Goal: Task Accomplishment & Management: Use online tool/utility

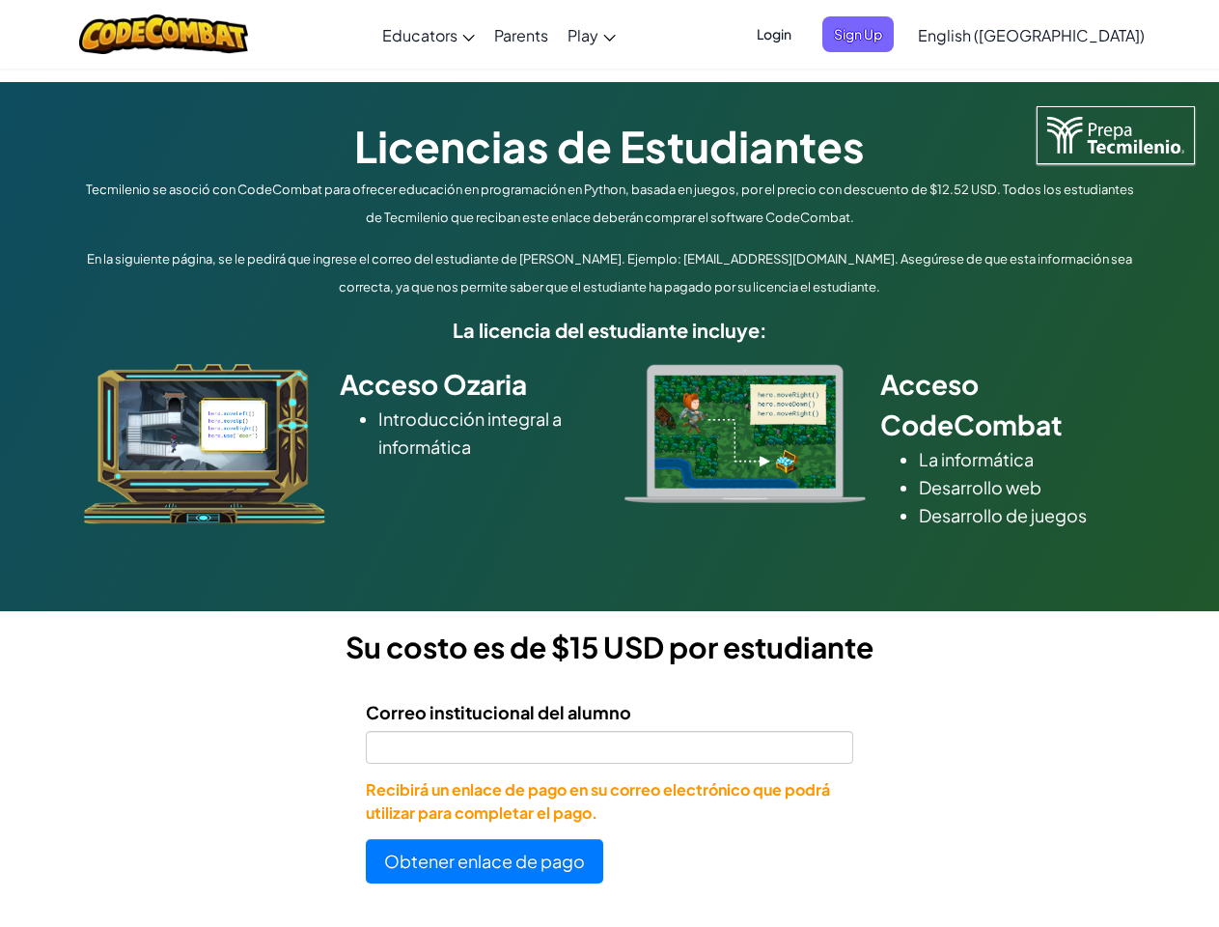
click at [610, 463] on div at bounding box center [745, 433] width 270 height 139
click at [803, 34] on span "Login" at bounding box center [774, 34] width 58 height 36
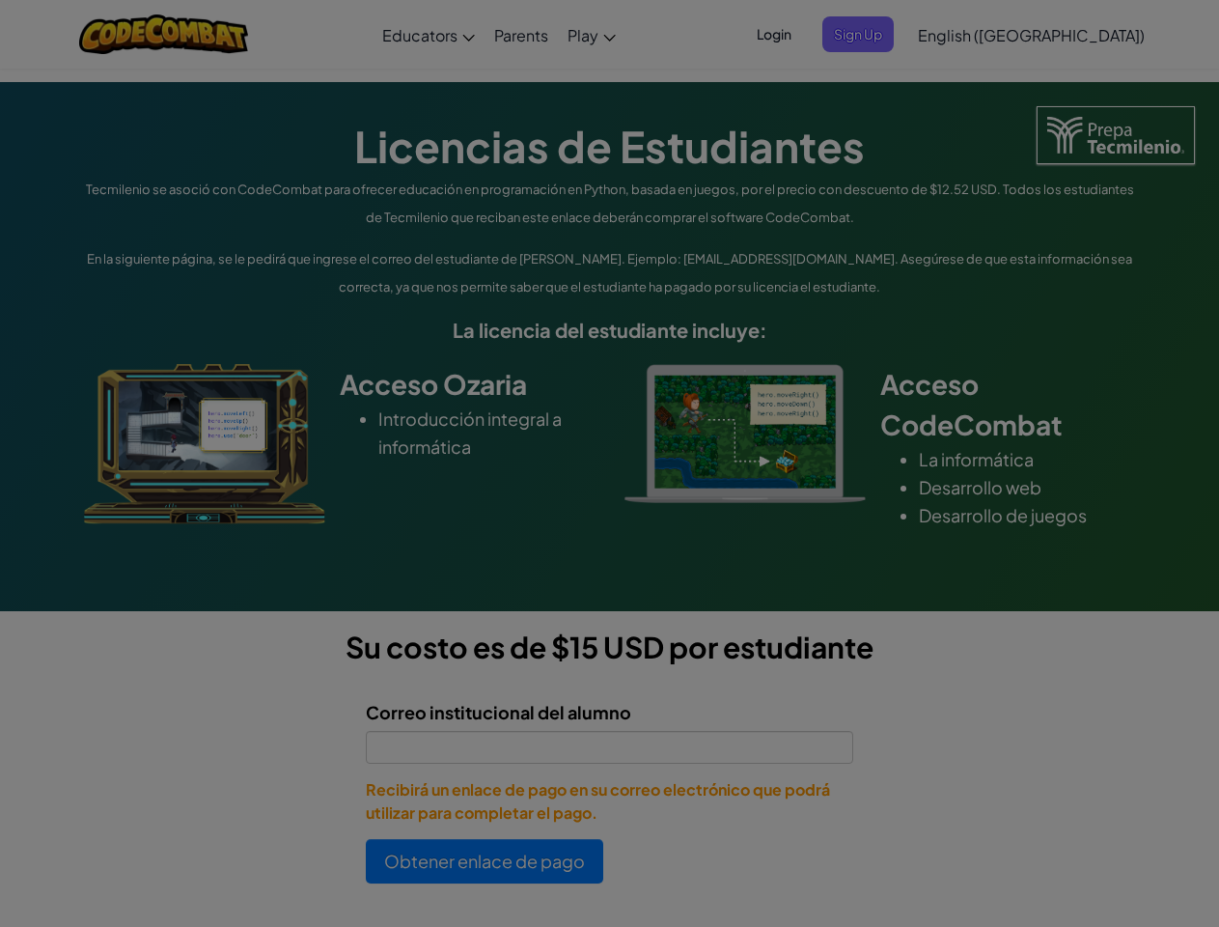
click at [0, 0] on input "Email or Username :" at bounding box center [0, 0] width 0 height 0
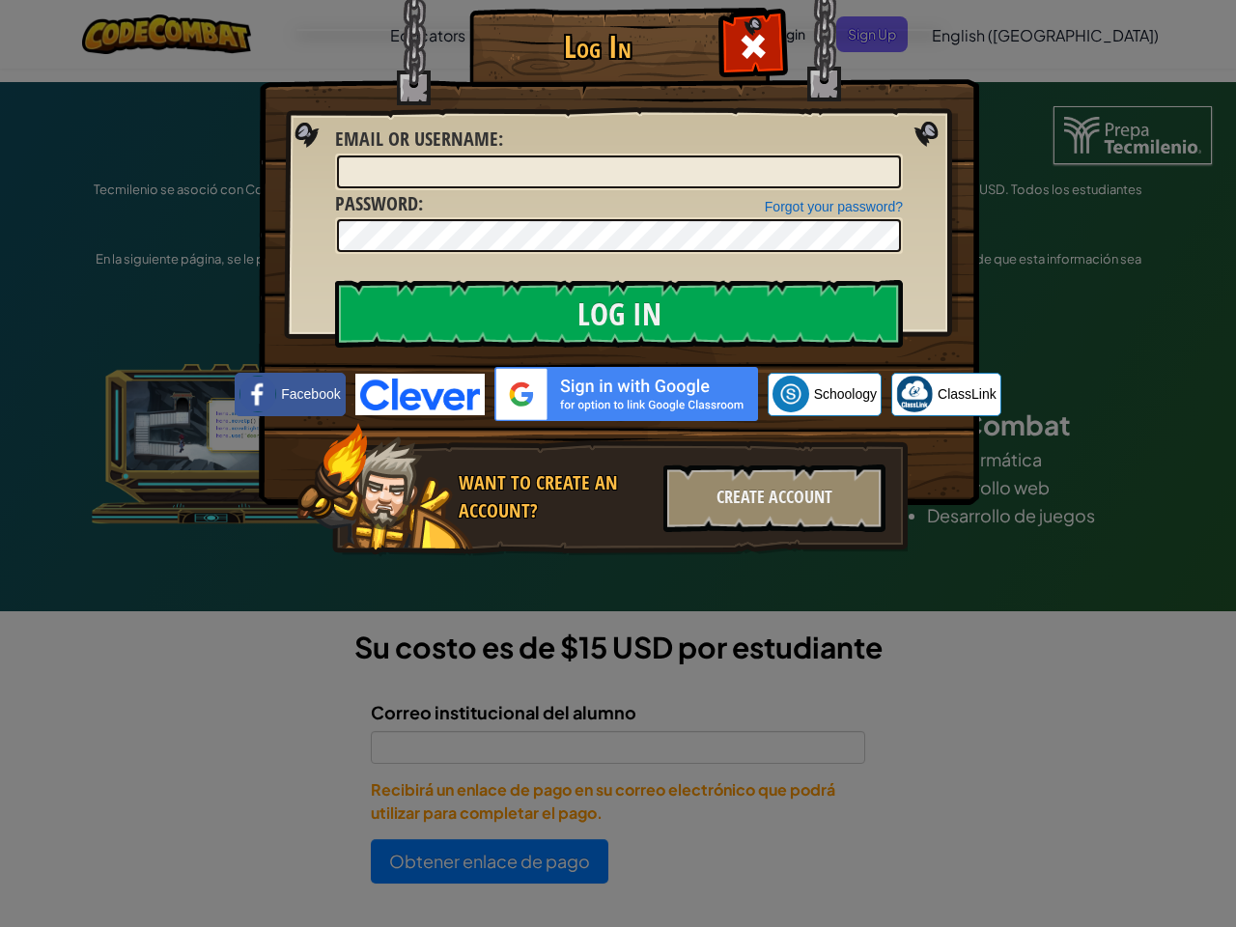
click at [976, 34] on div "Log In Unknown Error Email or Username : Forgot your password? Password : Log I…" at bounding box center [618, 463] width 1236 height 927
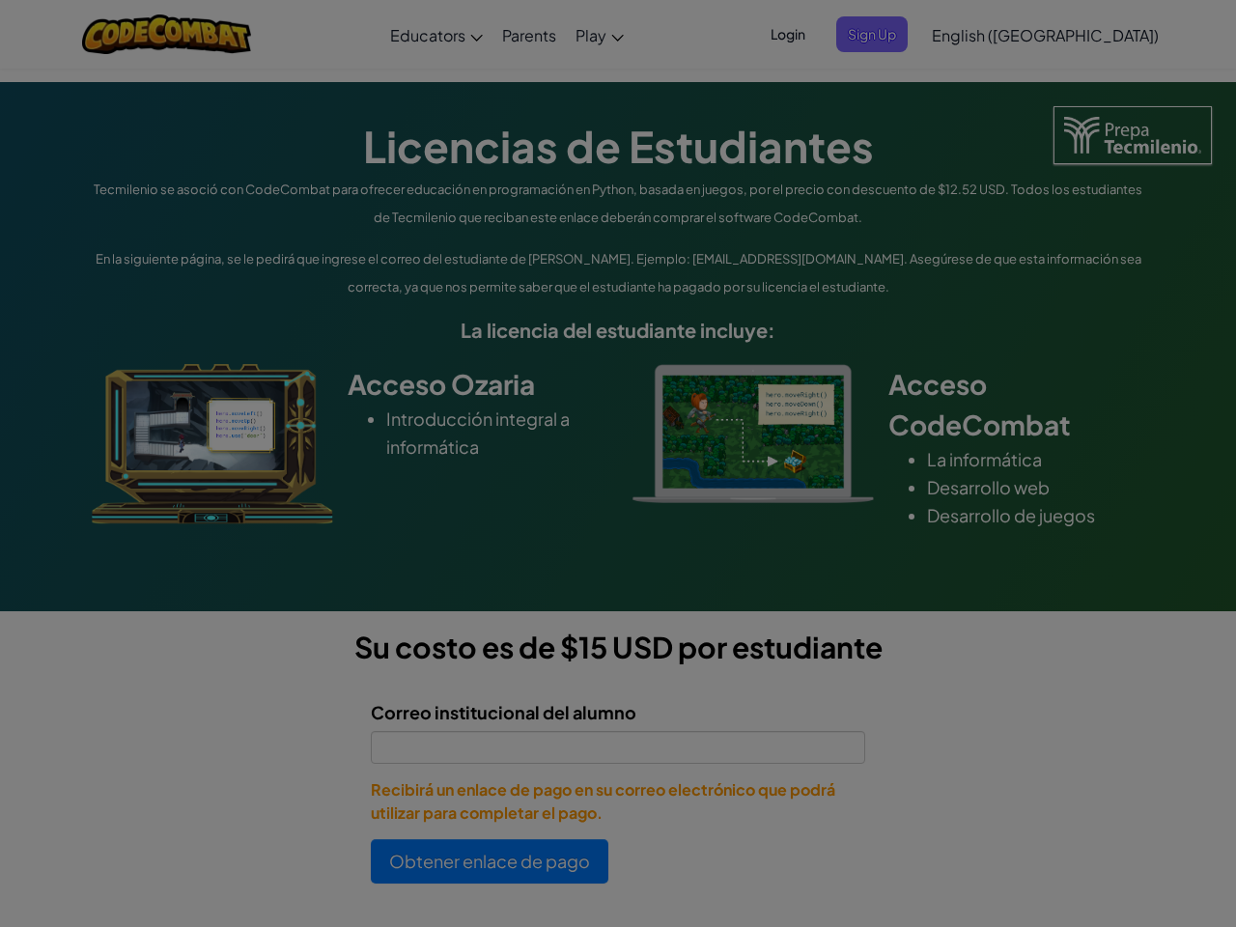
click at [976, 34] on div "Log In Unknown Error Email or Username : Forgot your password? Password : Log I…" at bounding box center [618, 463] width 1236 height 927
click at [1079, 35] on div at bounding box center [618, 463] width 1236 height 927
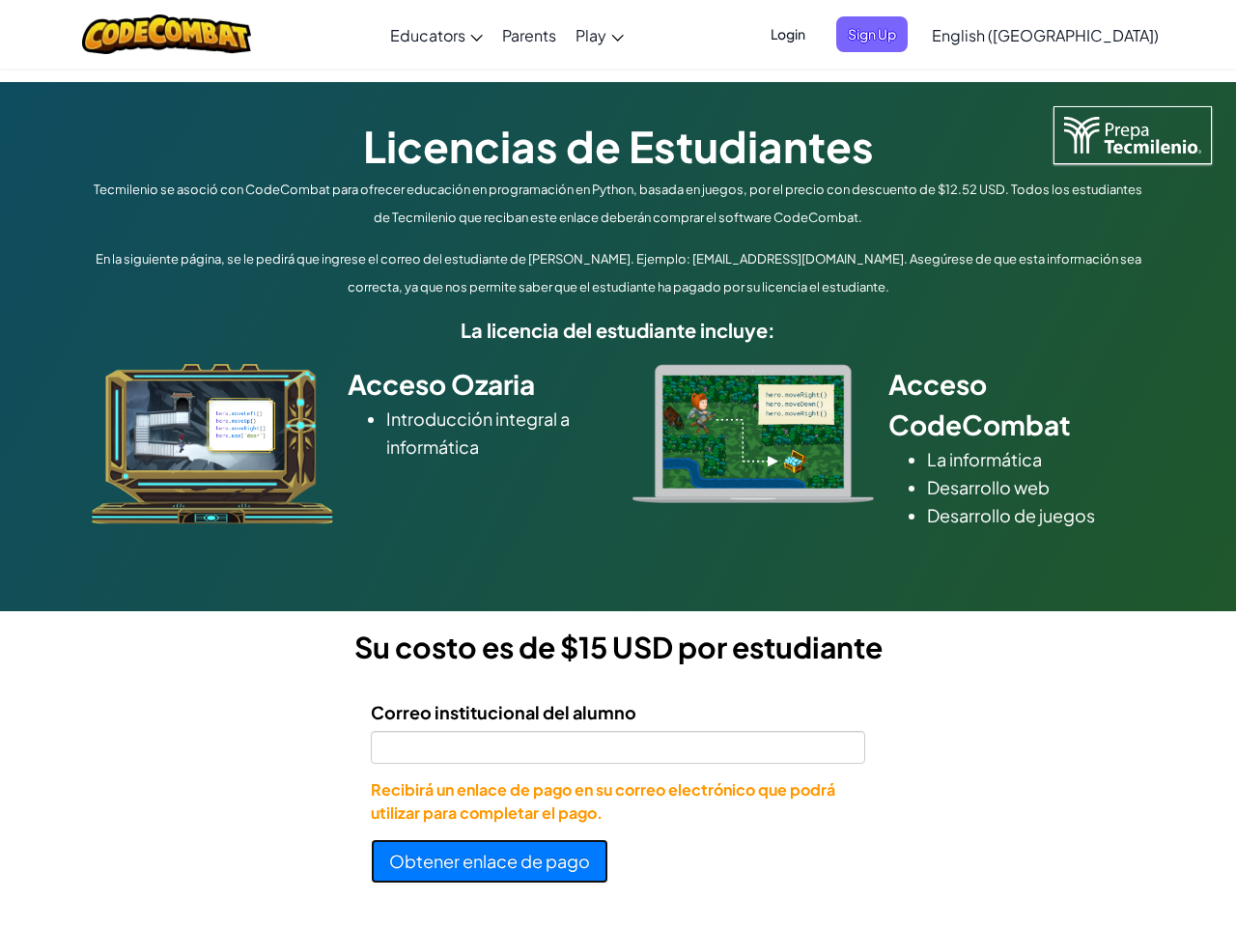
click at [485, 861] on button "Obtener enlace de pago" at bounding box center [490, 861] width 238 height 44
